Goal: Information Seeking & Learning: Learn about a topic

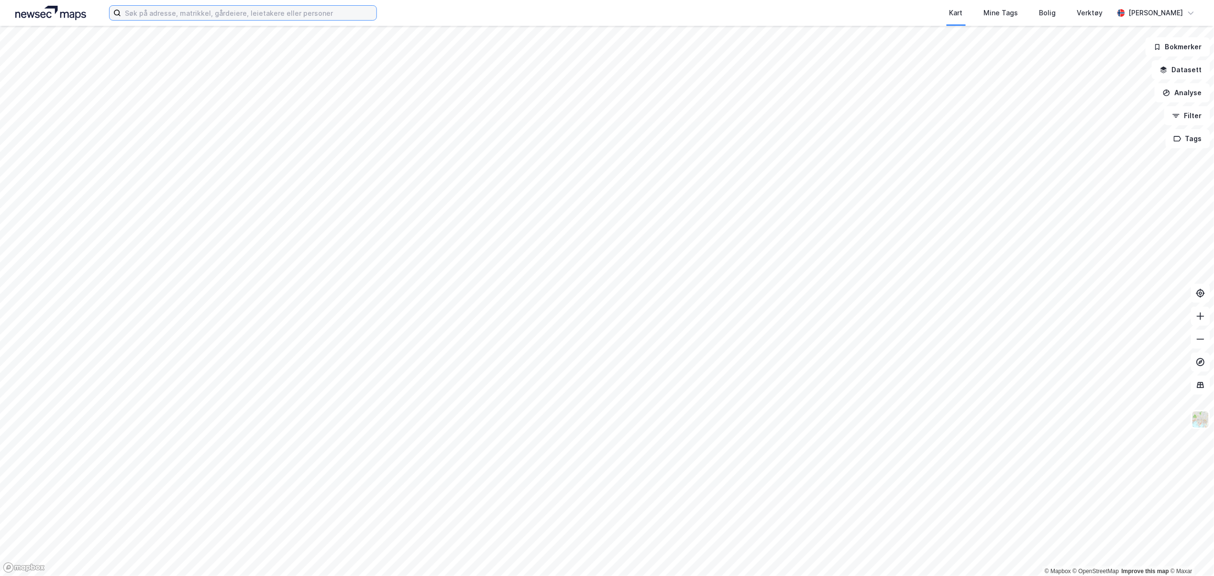
click at [143, 18] on input at bounding box center [248, 13] width 255 height 14
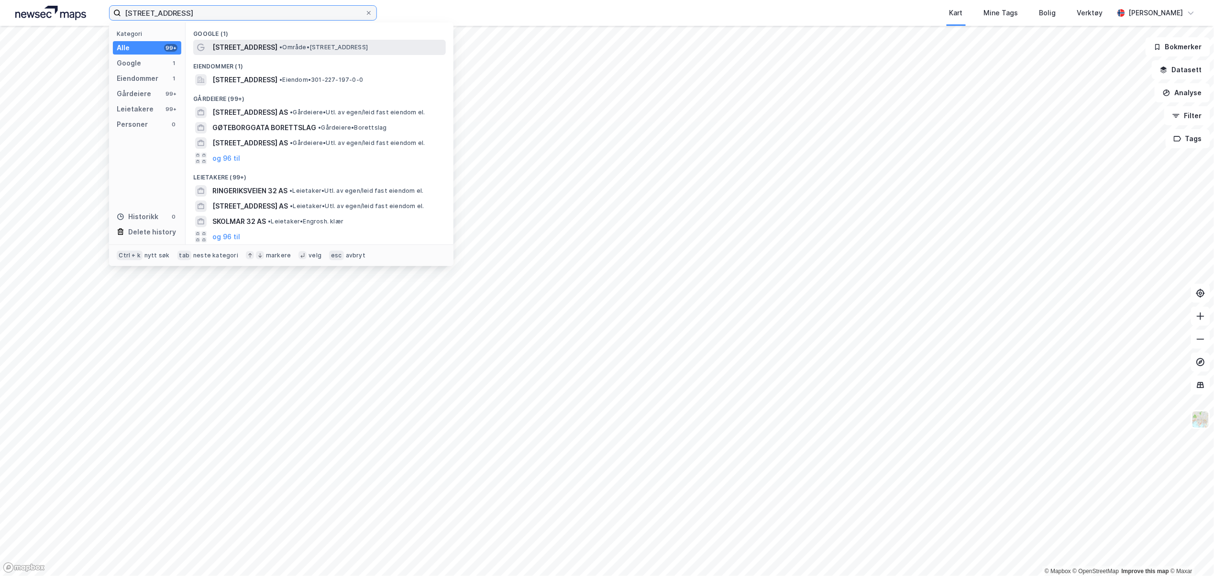
type input "[STREET_ADDRESS]"
click at [253, 43] on span "[STREET_ADDRESS]" at bounding box center [244, 47] width 65 height 11
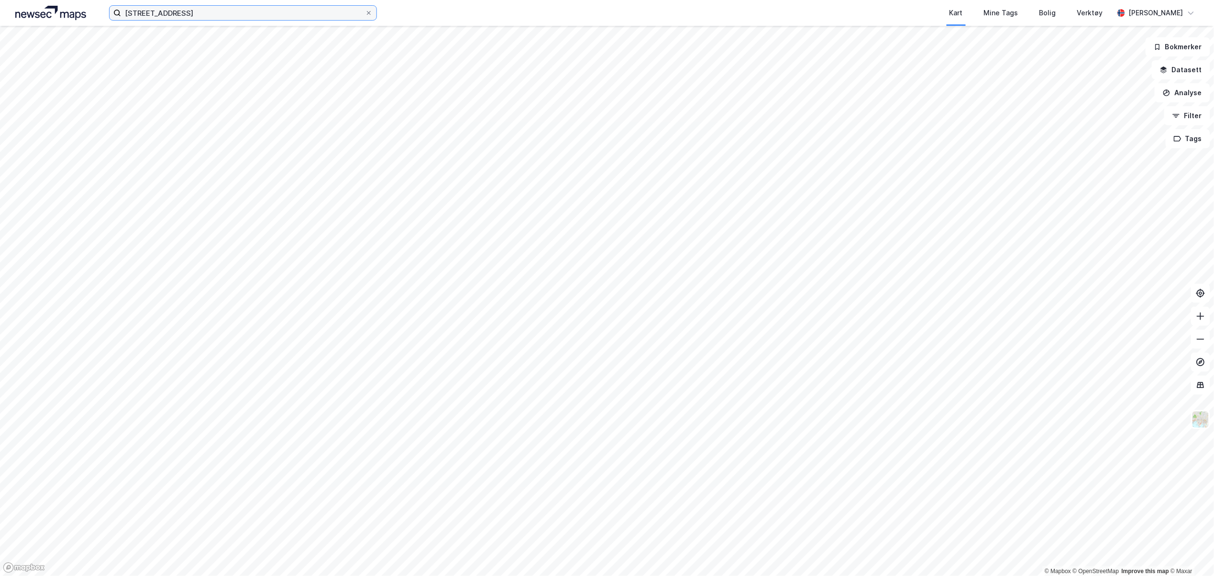
click at [205, 19] on input "[STREET_ADDRESS]" at bounding box center [243, 13] width 244 height 14
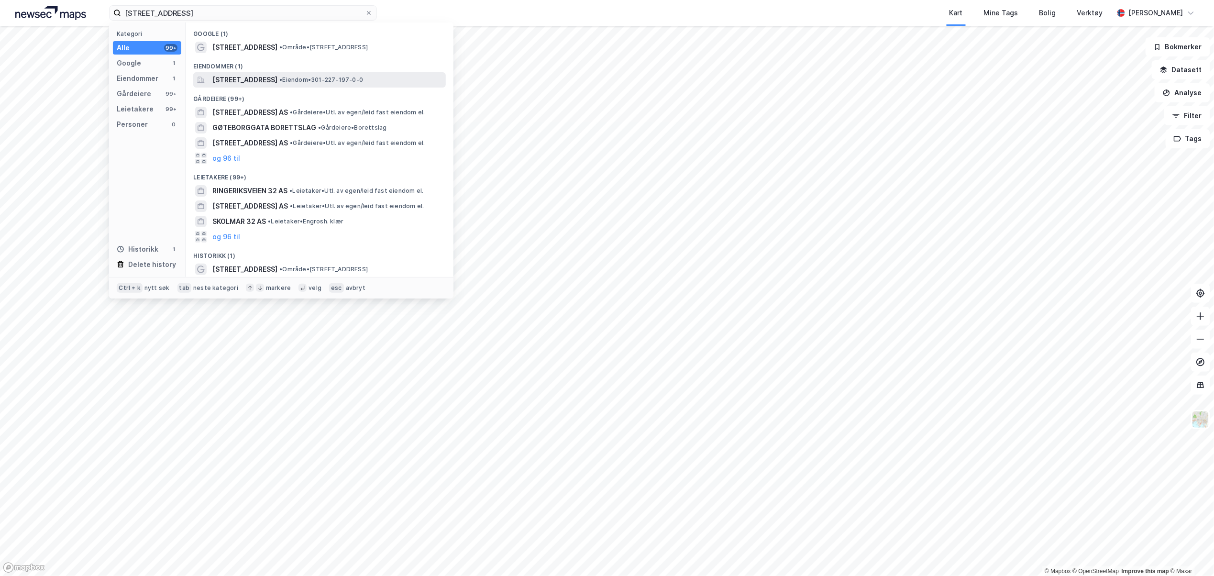
click at [259, 81] on span "[STREET_ADDRESS]" at bounding box center [244, 79] width 65 height 11
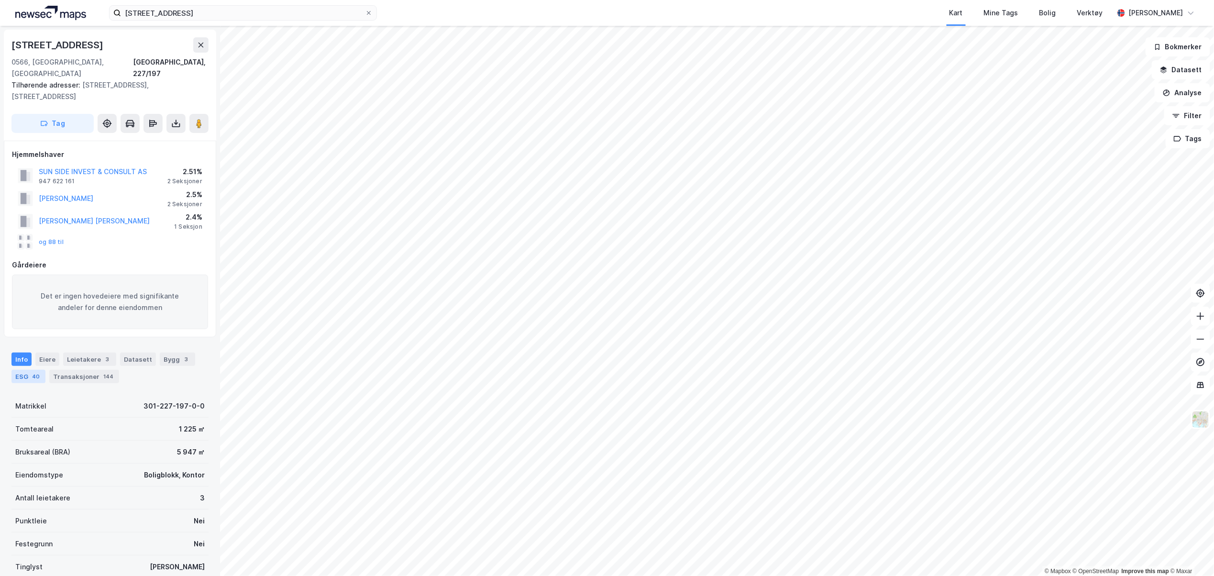
click at [21, 370] on div "ESG 40" at bounding box center [28, 376] width 34 height 13
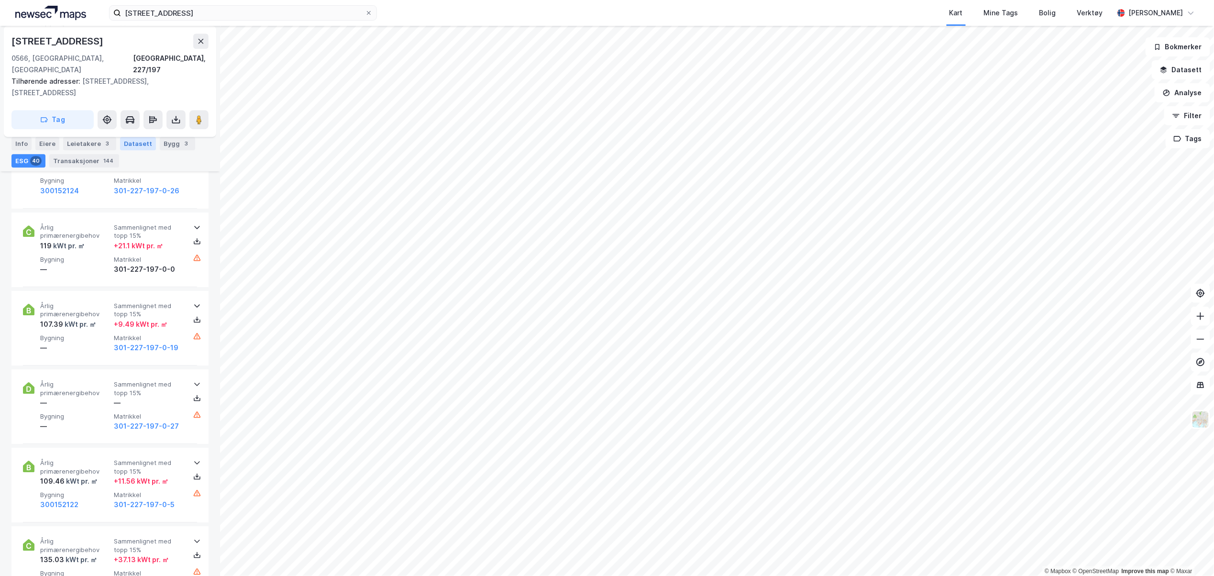
scroll to position [3189, 0]
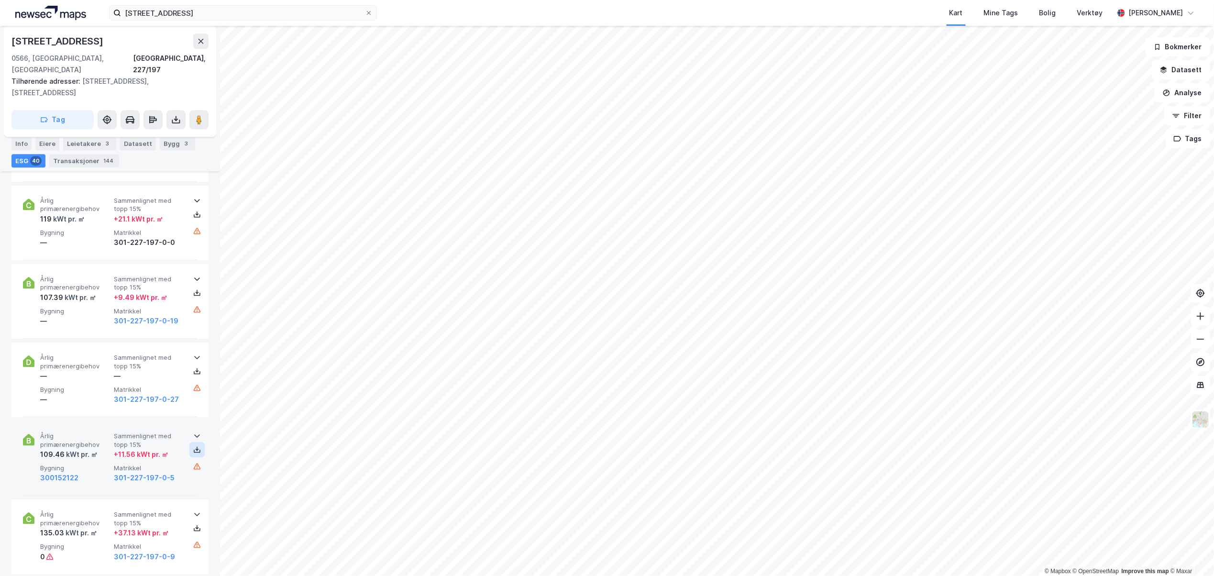
click at [196, 449] on icon at bounding box center [197, 450] width 3 height 2
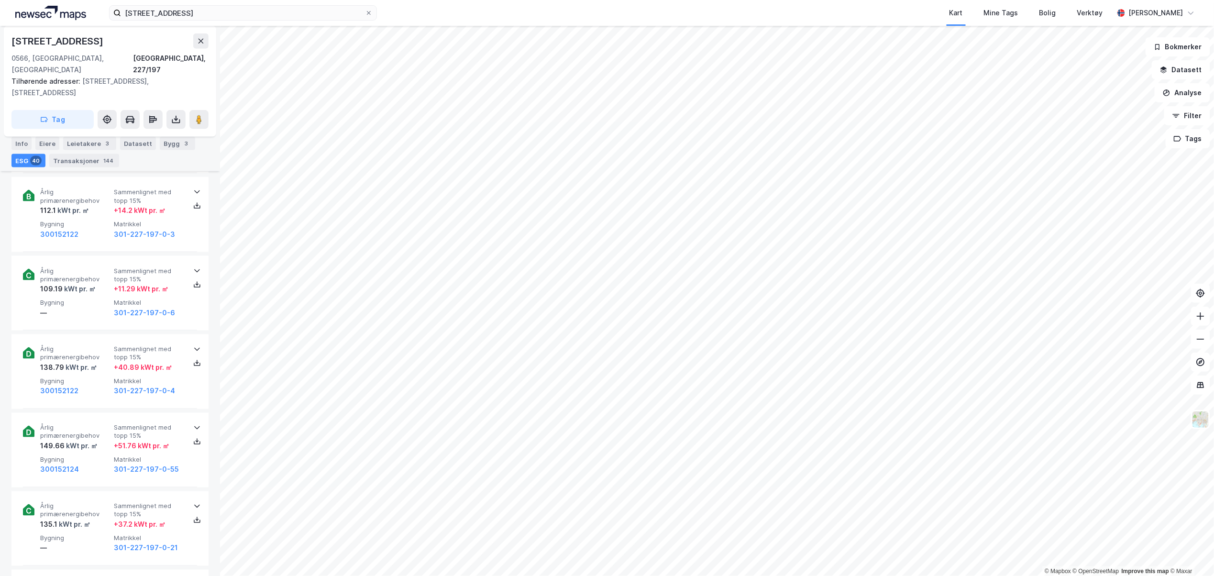
scroll to position [2424, 0]
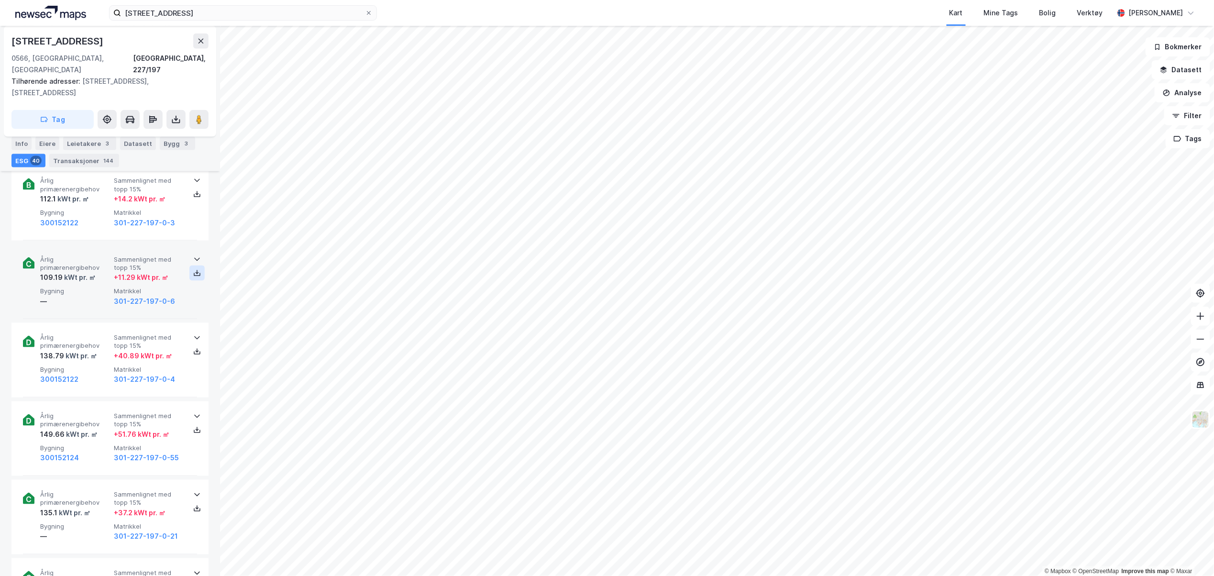
click at [193, 269] on icon at bounding box center [197, 273] width 8 height 8
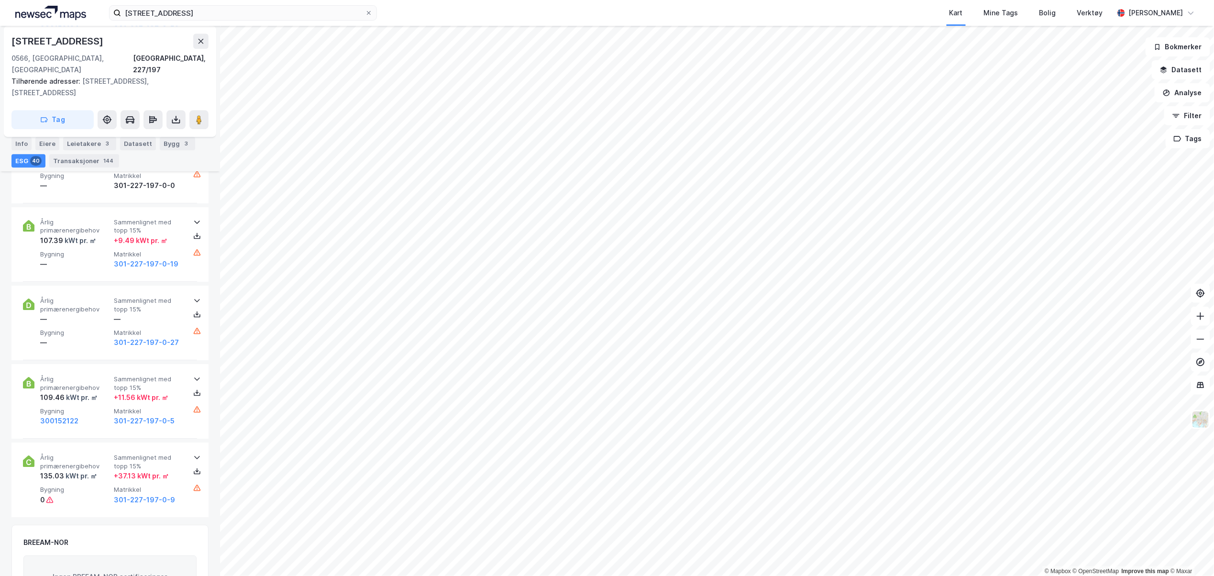
scroll to position [3160, 0]
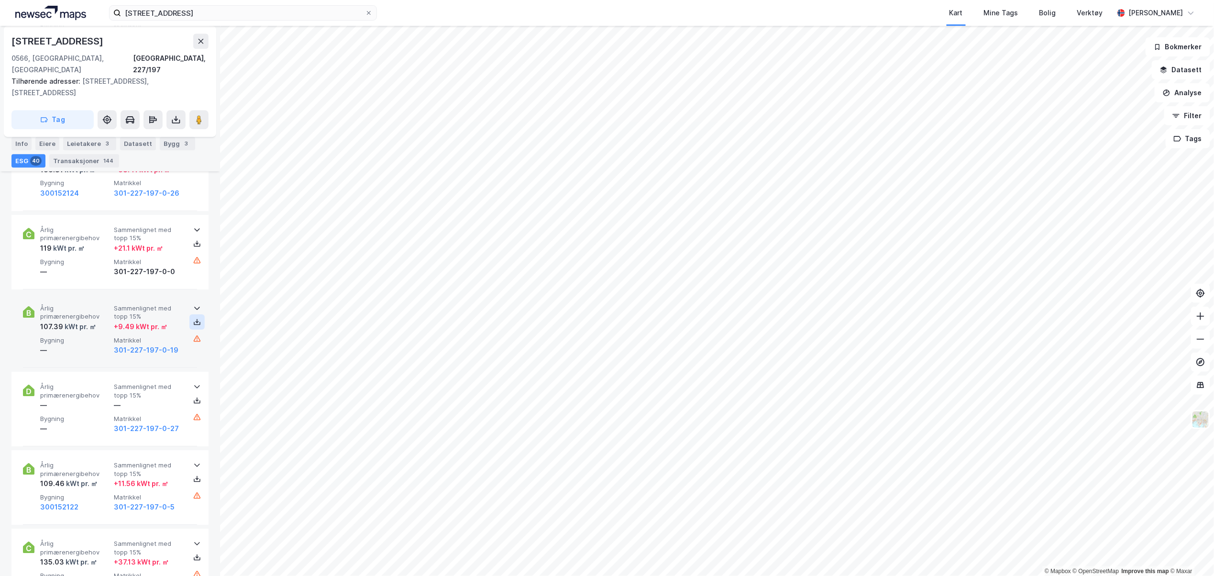
click at [198, 314] on button at bounding box center [196, 321] width 15 height 15
